Goal: Check status: Check status

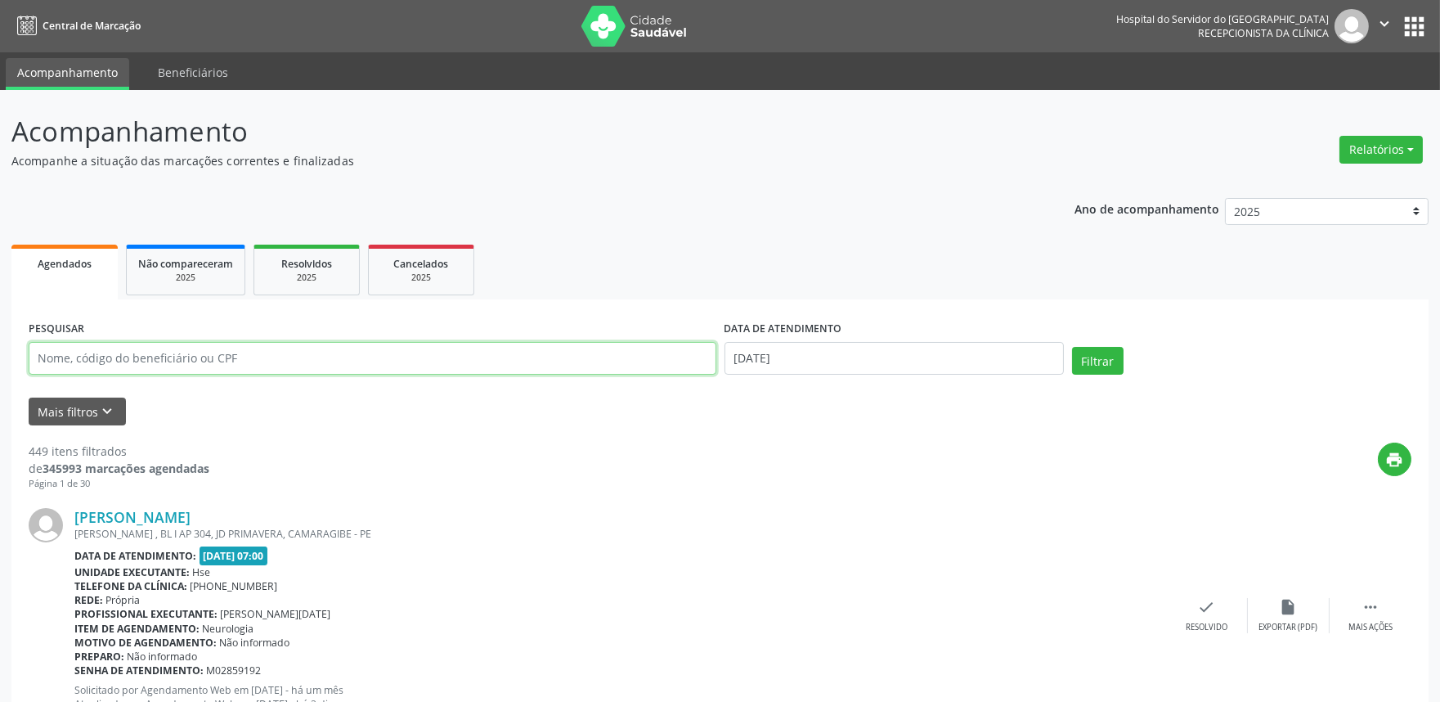
click at [364, 358] on input "text" at bounding box center [373, 358] width 688 height 33
type input "74786180491"
click at [814, 369] on input "[DATE]" at bounding box center [894, 358] width 339 height 33
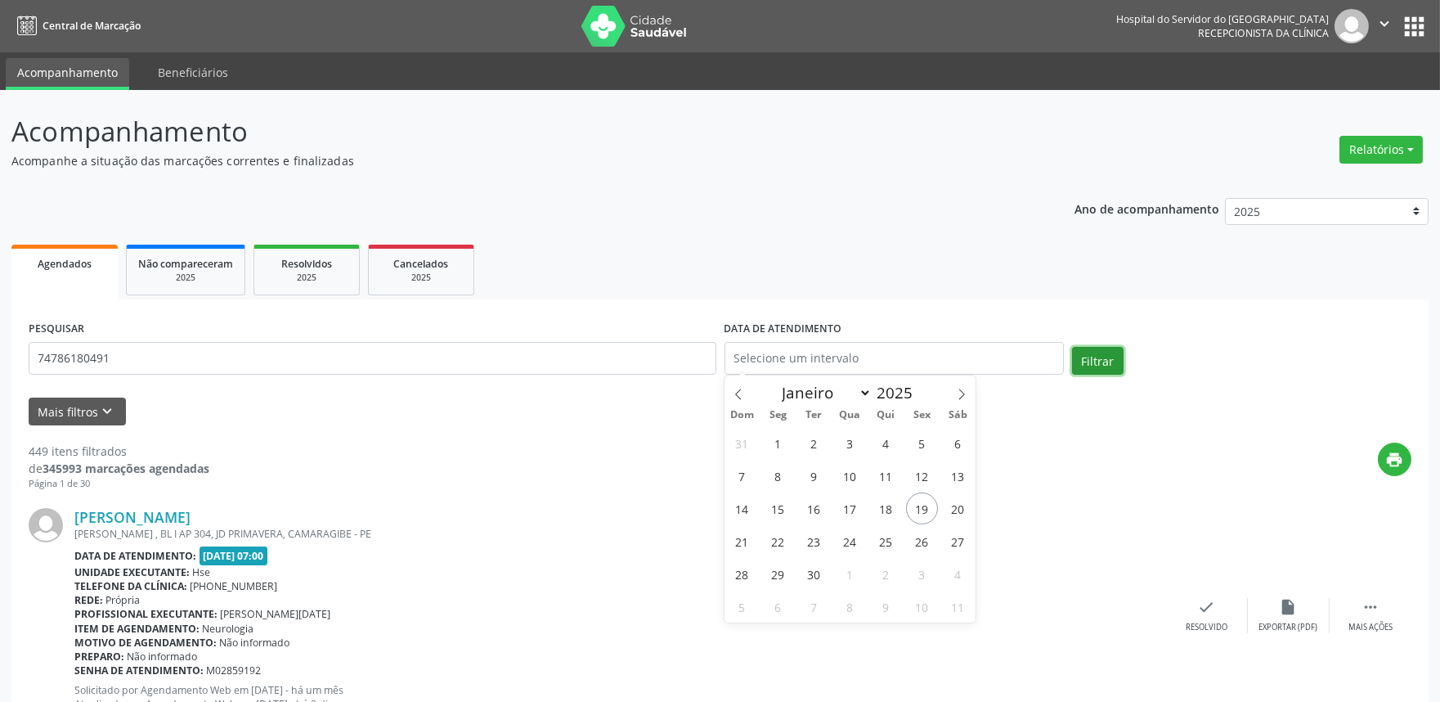
click at [1084, 353] on button "Filtrar" at bounding box center [1098, 361] width 52 height 28
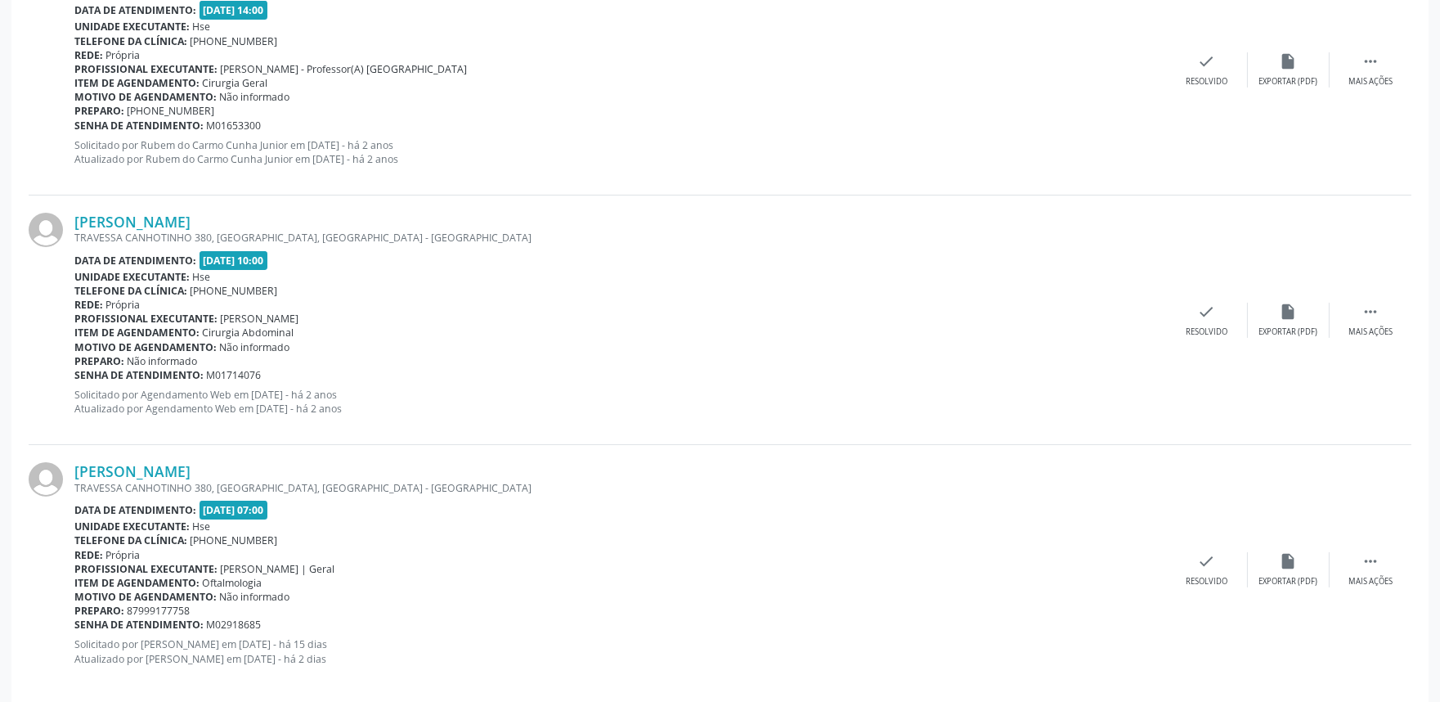
scroll to position [814, 0]
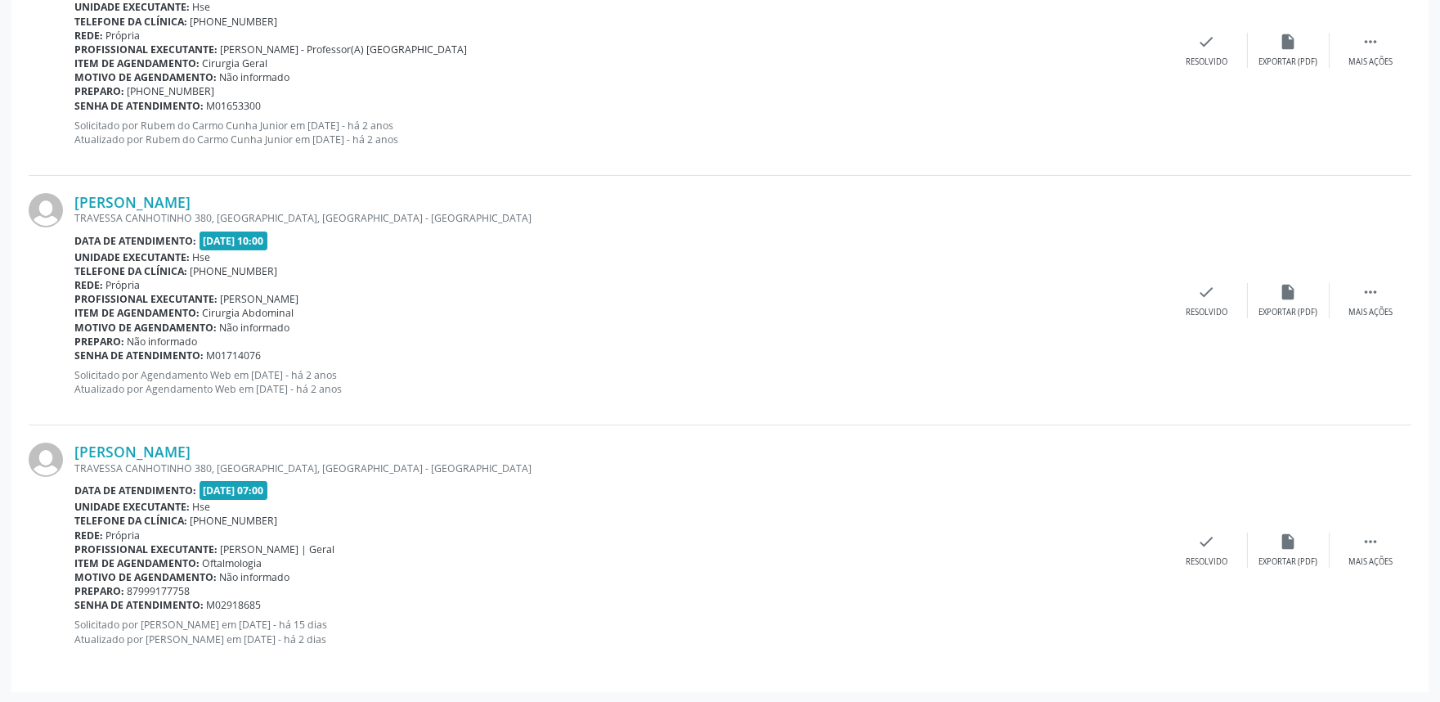
click at [559, 327] on div "Motivo de agendamento: Não informado" at bounding box center [620, 328] width 1092 height 14
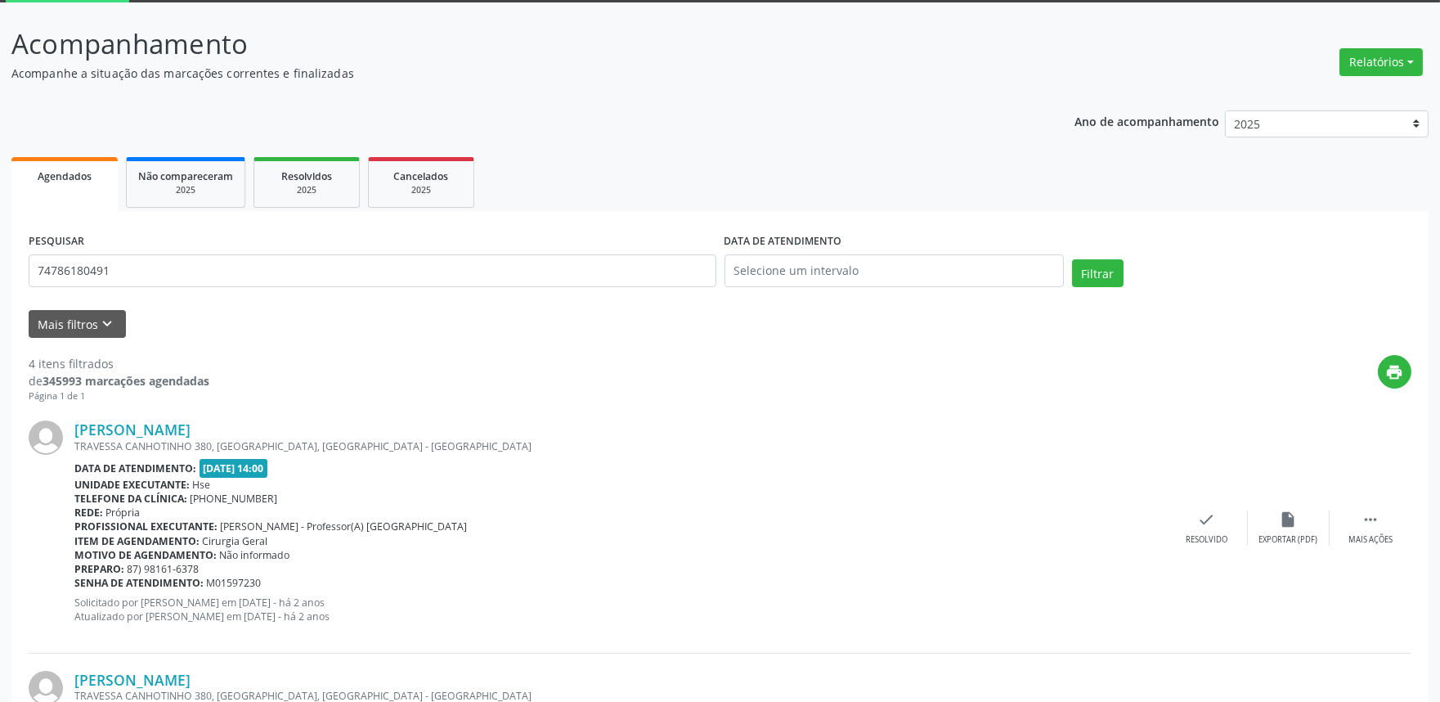
scroll to position [0, 0]
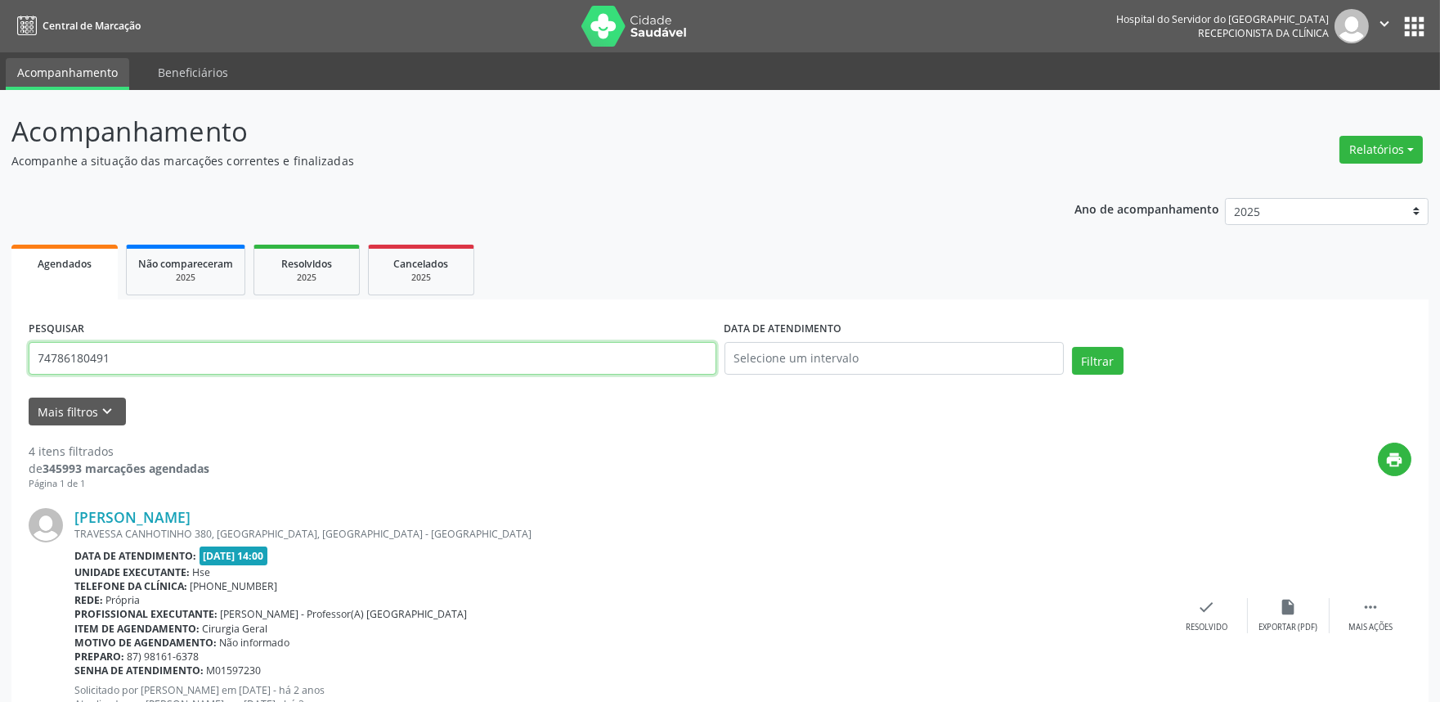
click at [387, 368] on input "74786180491" at bounding box center [373, 358] width 688 height 33
type input "04651924409"
click at [1072, 347] on button "Filtrar" at bounding box center [1098, 361] width 52 height 28
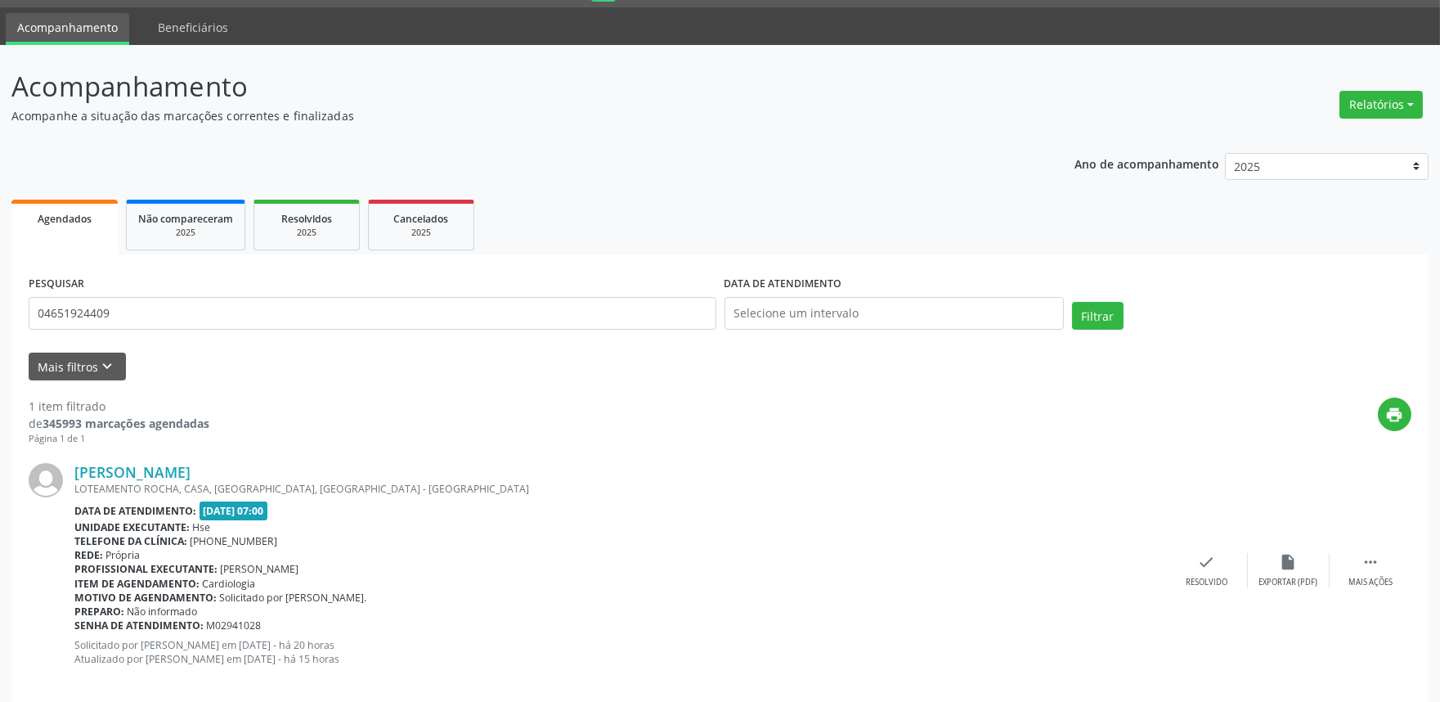
scroll to position [65, 0]
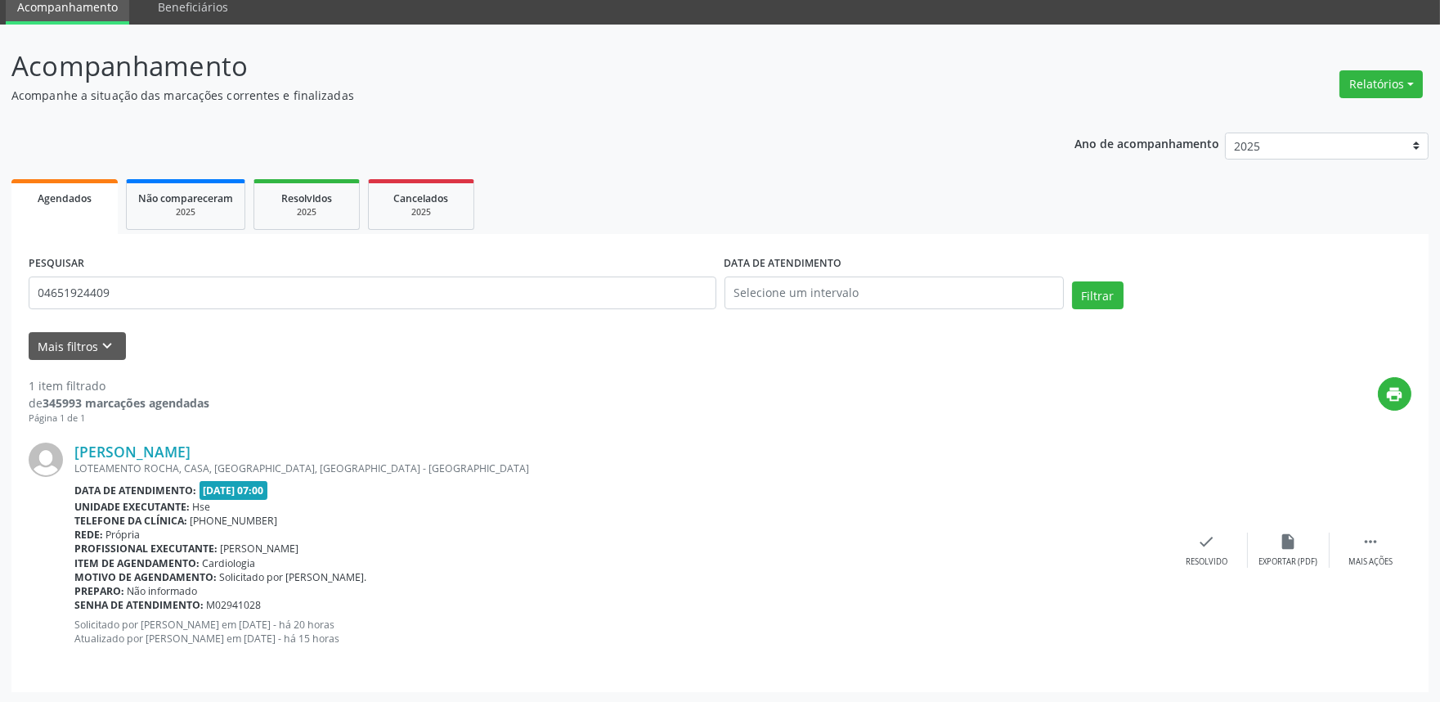
drag, startPoint x: 0, startPoint y: 626, endPoint x: 0, endPoint y: 656, distance: 29.4
drag, startPoint x: 0, startPoint y: 656, endPoint x: 684, endPoint y: 202, distance: 821.2
click at [684, 202] on ul "Agendados Não compareceram 2025 Resolvidos 2025 Cancelados 2025" at bounding box center [719, 204] width 1417 height 59
drag, startPoint x: 778, startPoint y: 417, endPoint x: 729, endPoint y: 402, distance: 51.5
click at [778, 417] on div "print" at bounding box center [810, 401] width 1202 height 48
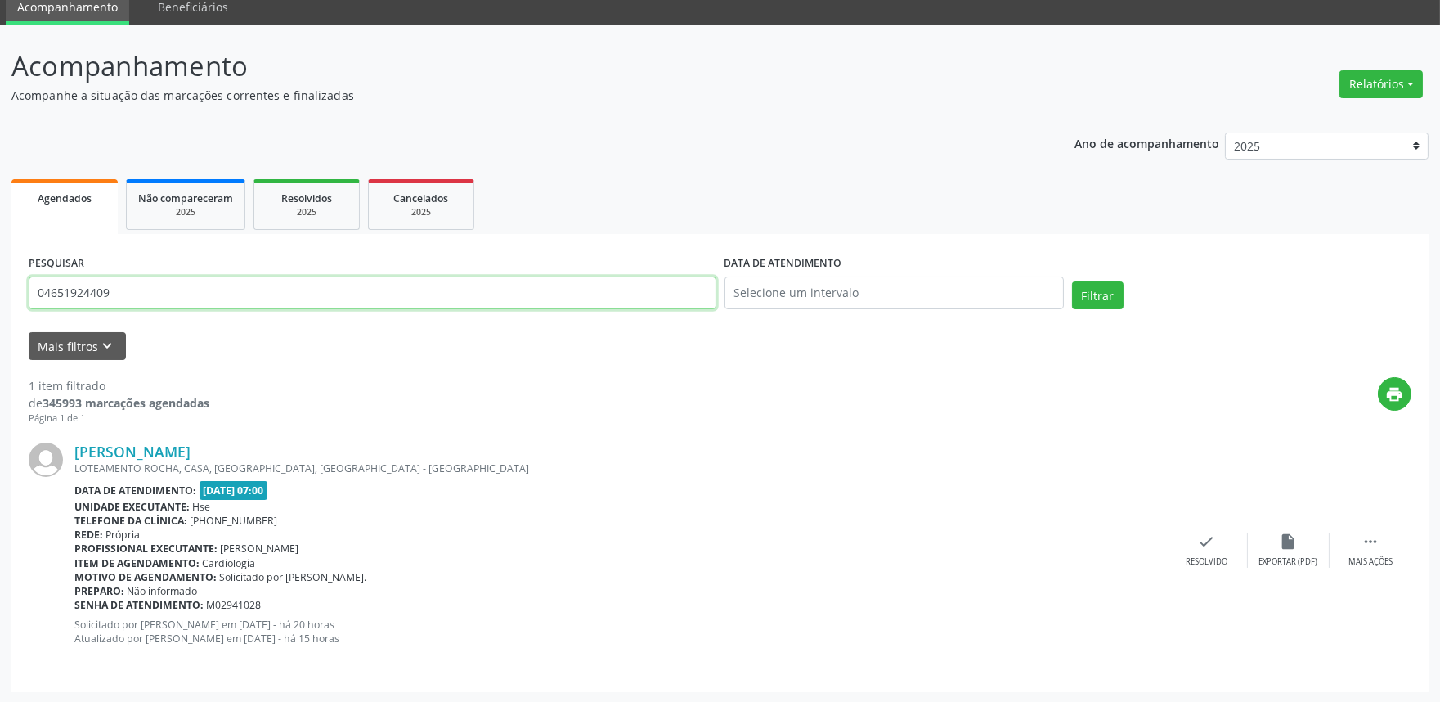
click at [484, 289] on input "04651924409" at bounding box center [373, 292] width 688 height 33
drag, startPoint x: 477, startPoint y: 289, endPoint x: 0, endPoint y: 198, distance: 485.3
click at [0, 198] on div "Acompanhamento Acompanhe a situação das marcações correntes e finalizadas Relat…" at bounding box center [720, 364] width 1440 height 679
type input "19748167453"
click at [1117, 298] on button "Filtrar" at bounding box center [1098, 295] width 52 height 28
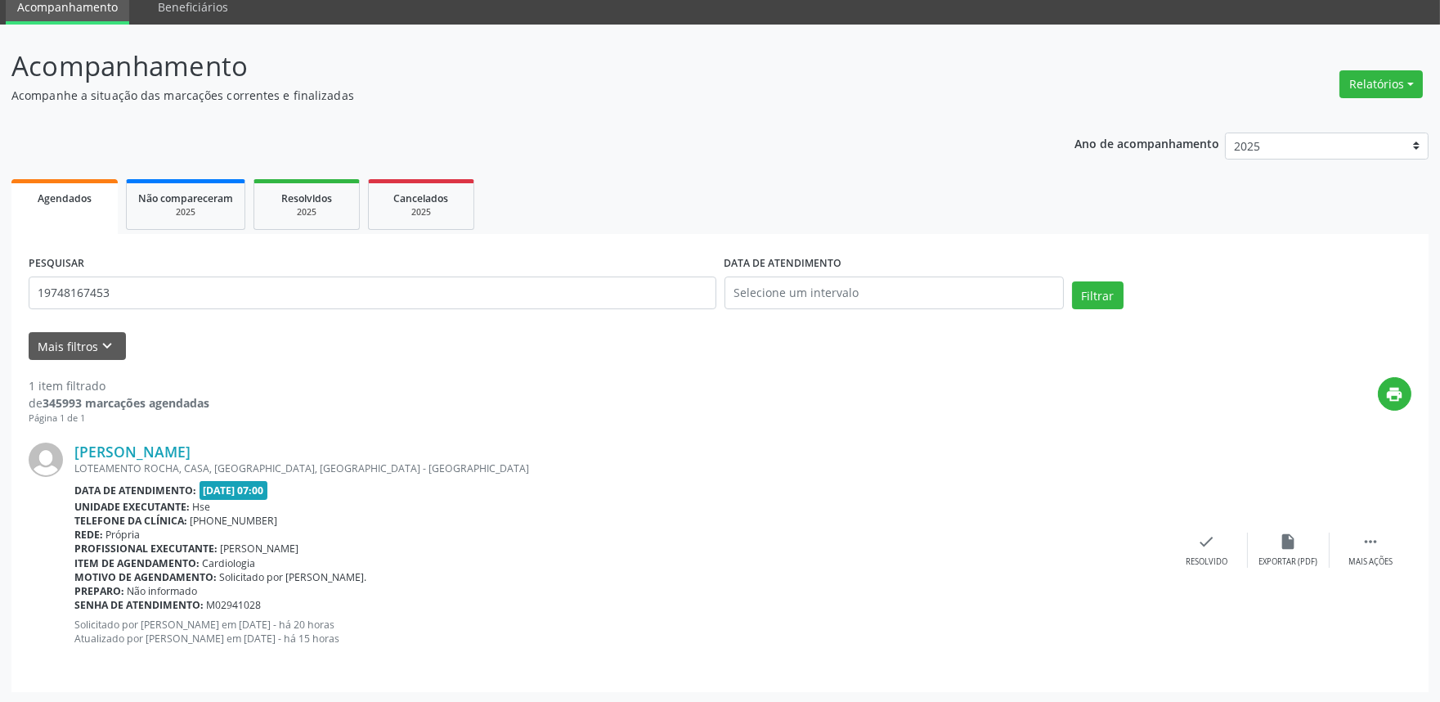
scroll to position [0, 0]
